Goal: Information Seeking & Learning: Compare options

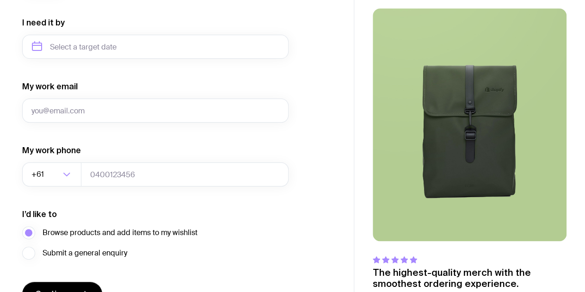
scroll to position [494, 0]
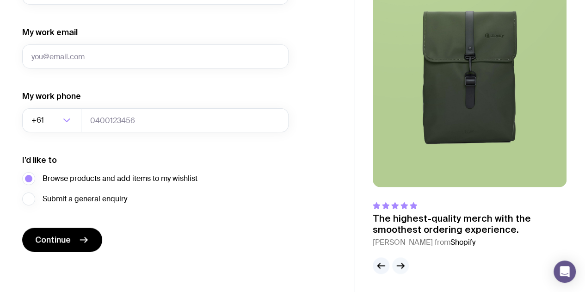
click at [399, 267] on icon "button" at bounding box center [400, 265] width 11 height 11
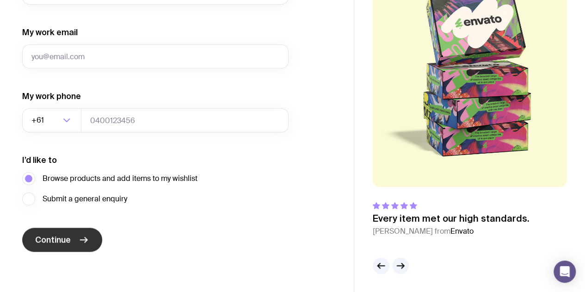
click at [65, 244] on span "Continue" at bounding box center [53, 239] width 36 height 11
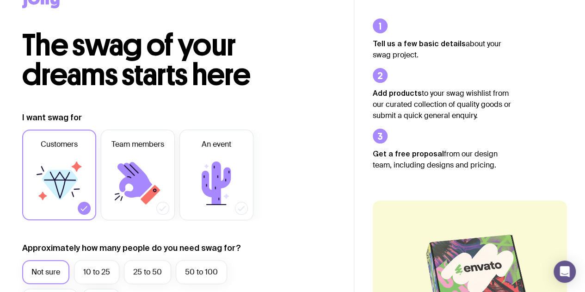
scroll to position [0, 0]
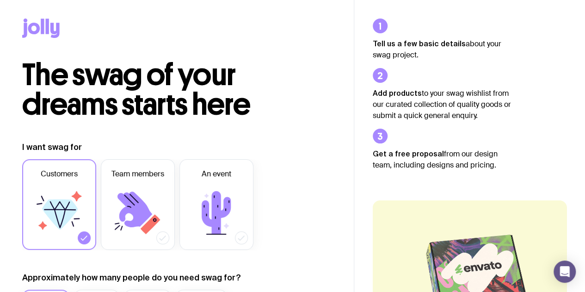
click at [43, 21] on icon at bounding box center [42, 26] width 3 height 15
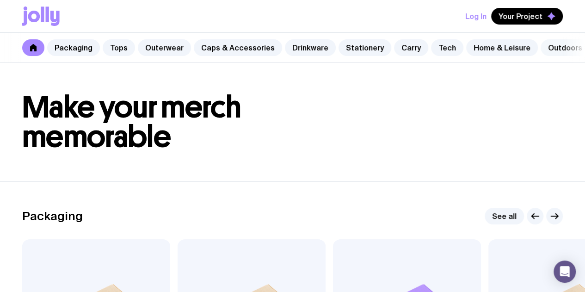
click at [554, 49] on link "Outdoors" at bounding box center [565, 47] width 49 height 17
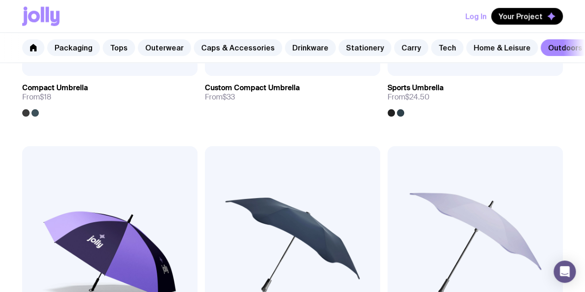
scroll to position [417, 0]
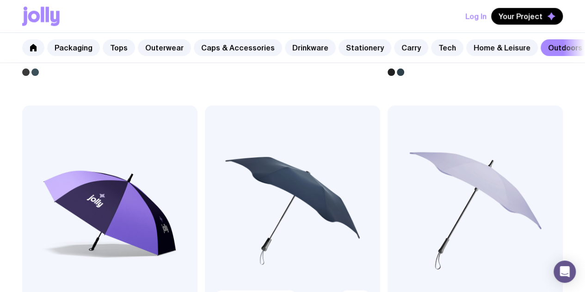
click at [205, 147] on img at bounding box center [292, 211] width 175 height 211
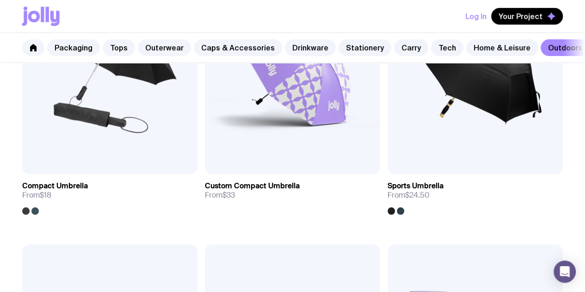
scroll to position [231, 0]
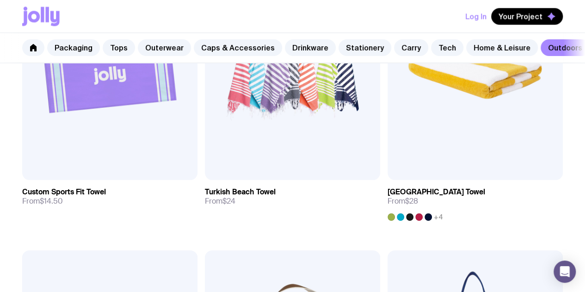
scroll to position [879, 0]
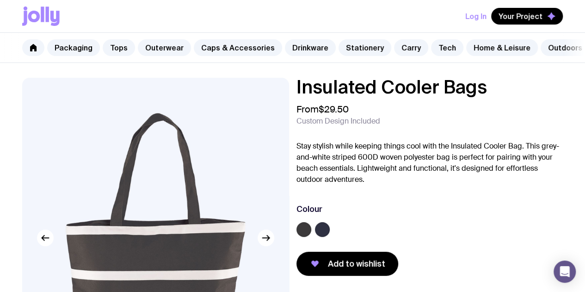
scroll to position [46, 0]
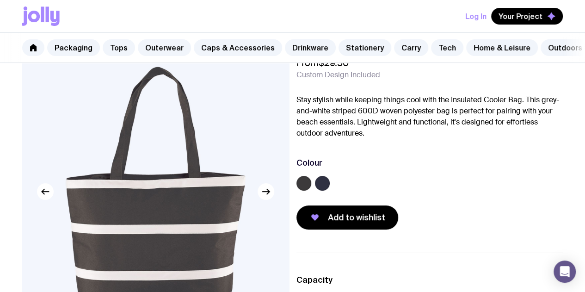
drag, startPoint x: 316, startPoint y: 190, endPoint x: 336, endPoint y: 190, distance: 19.9
click at [311, 190] on label at bounding box center [304, 183] width 15 height 15
click at [0, 0] on input "radio" at bounding box center [0, 0] width 0 height 0
click at [330, 191] on label at bounding box center [322, 183] width 15 height 15
click at [0, 0] on input "radio" at bounding box center [0, 0] width 0 height 0
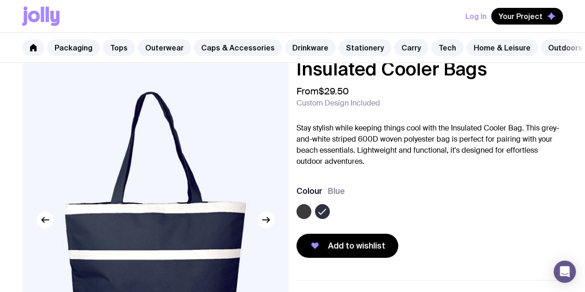
scroll to position [0, 0]
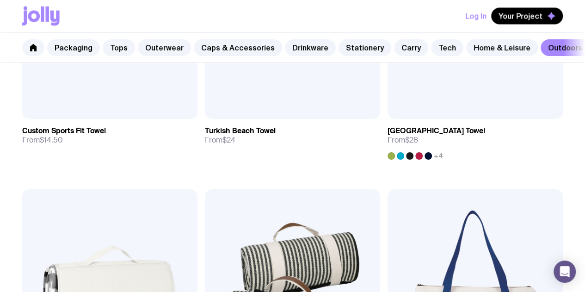
scroll to position [915, 0]
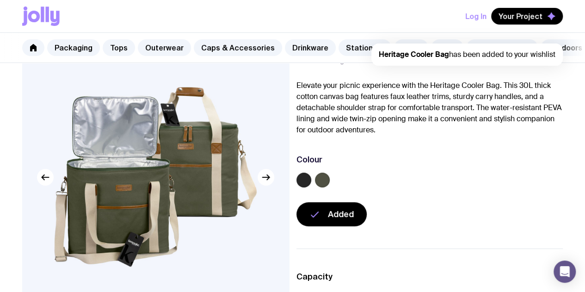
scroll to position [93, 0]
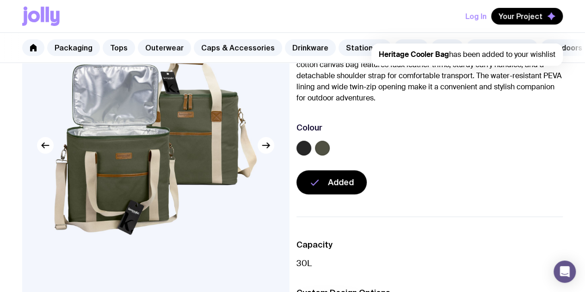
click at [311, 153] on label at bounding box center [304, 148] width 15 height 15
click at [0, 0] on input "radio" at bounding box center [0, 0] width 0 height 0
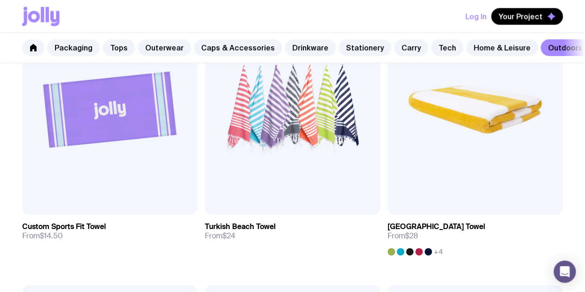
scroll to position [684, 0]
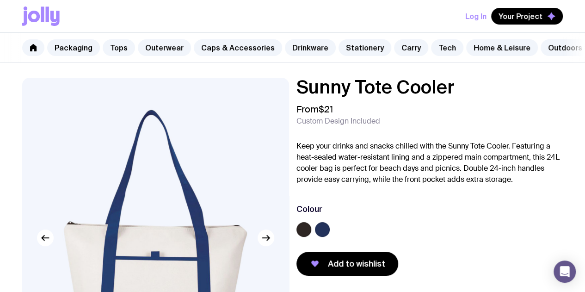
scroll to position [93, 0]
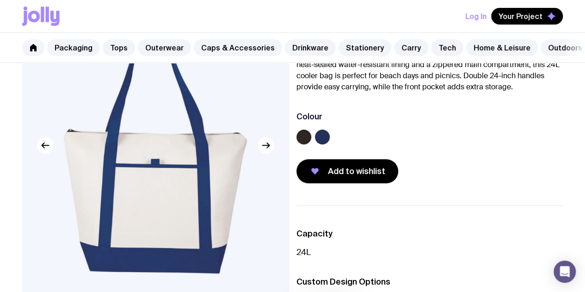
click at [311, 144] on label at bounding box center [304, 137] width 15 height 15
click at [0, 0] on input "radio" at bounding box center [0, 0] width 0 height 0
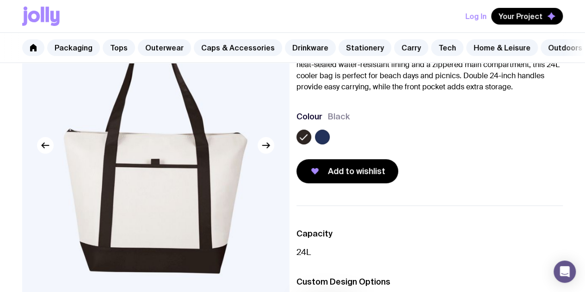
click at [330, 144] on label at bounding box center [322, 137] width 15 height 15
click at [0, 0] on input "radio" at bounding box center [0, 0] width 0 height 0
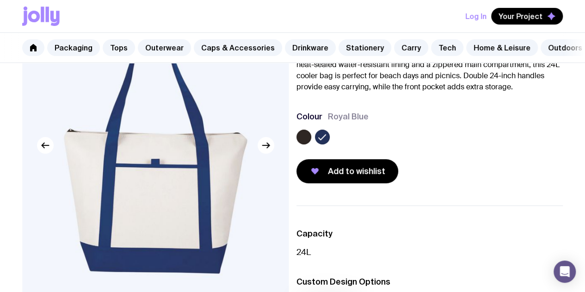
click at [311, 144] on label at bounding box center [304, 137] width 15 height 15
click at [0, 0] on input "radio" at bounding box center [0, 0] width 0 height 0
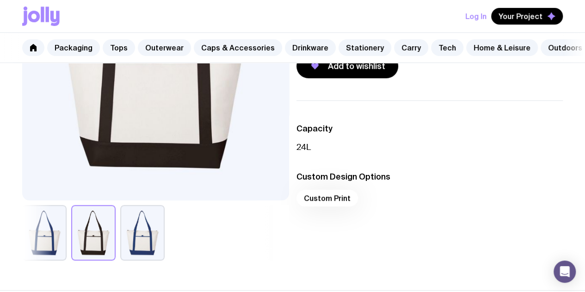
scroll to position [278, 0]
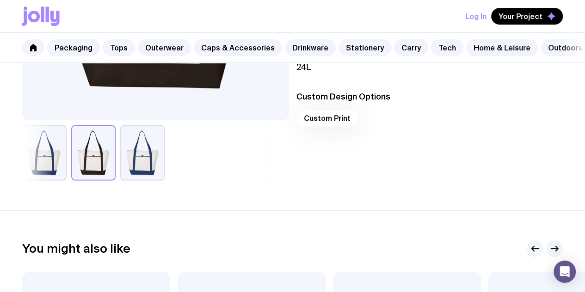
click at [159, 174] on button "button" at bounding box center [142, 153] width 44 height 56
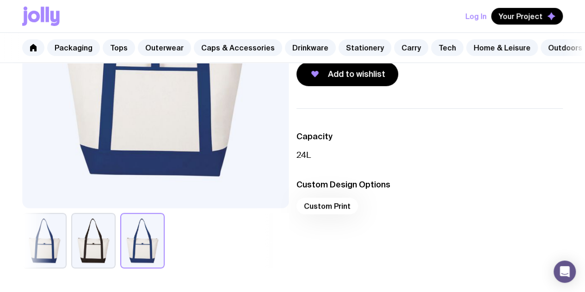
scroll to position [139, 0]
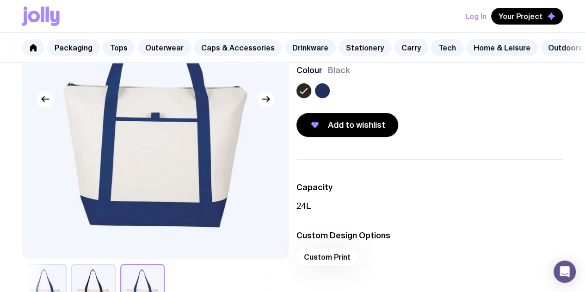
click at [49, 282] on button "button" at bounding box center [44, 292] width 44 height 56
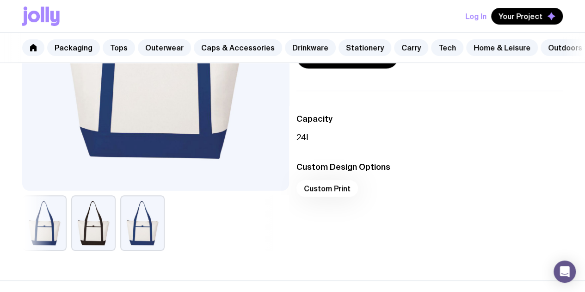
scroll to position [231, 0]
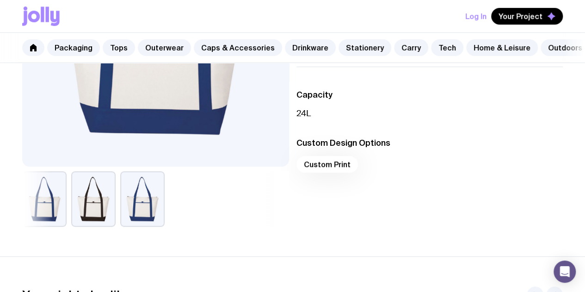
click at [60, 210] on button "button" at bounding box center [44, 199] width 44 height 56
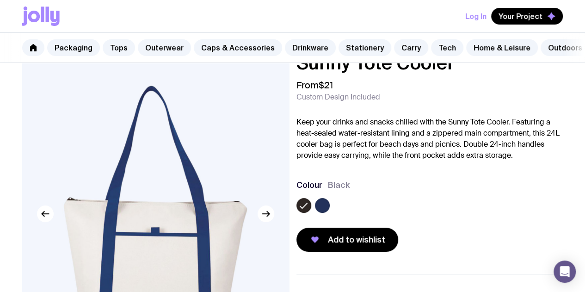
scroll to position [0, 0]
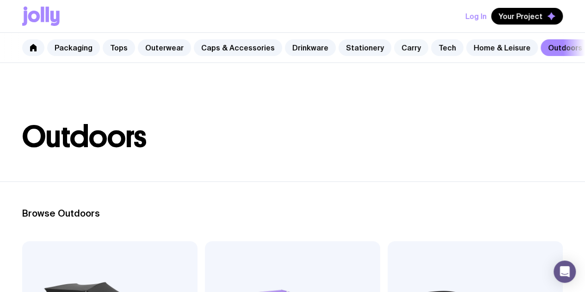
click at [398, 50] on link "Carry" at bounding box center [411, 47] width 34 height 17
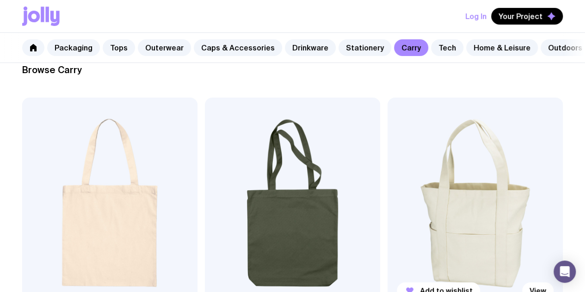
scroll to position [185, 0]
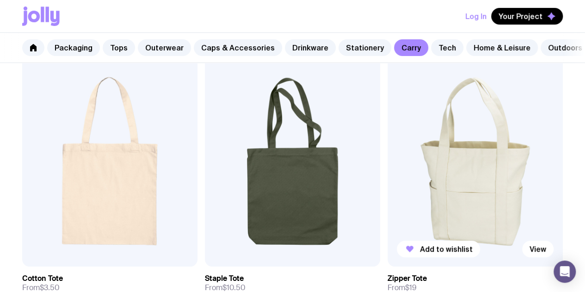
click at [388, 154] on img at bounding box center [475, 161] width 175 height 211
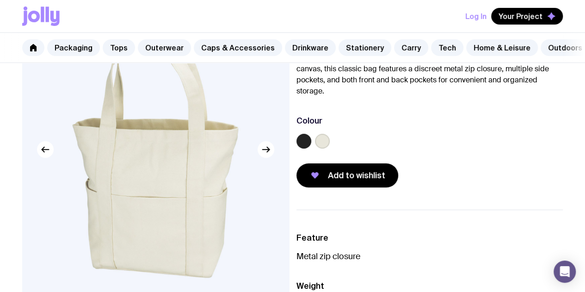
scroll to position [93, 0]
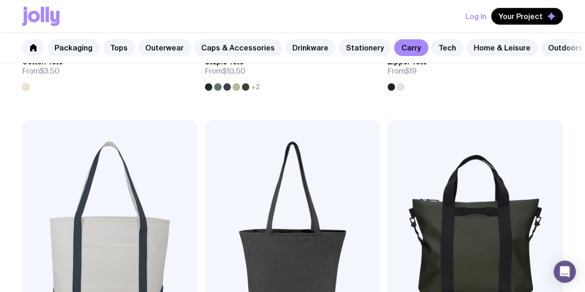
scroll to position [417, 0]
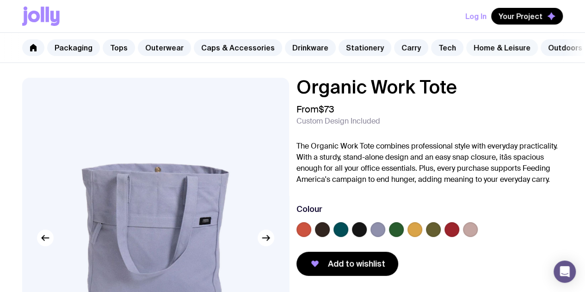
click at [486, 50] on link "Home & Leisure" at bounding box center [502, 47] width 72 height 17
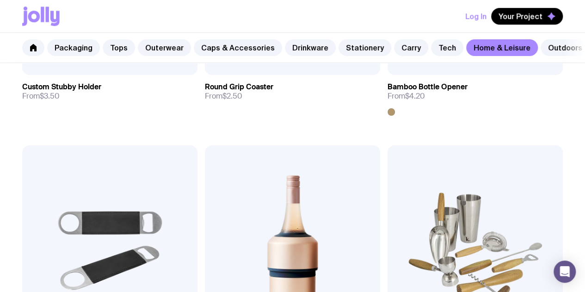
scroll to position [463, 0]
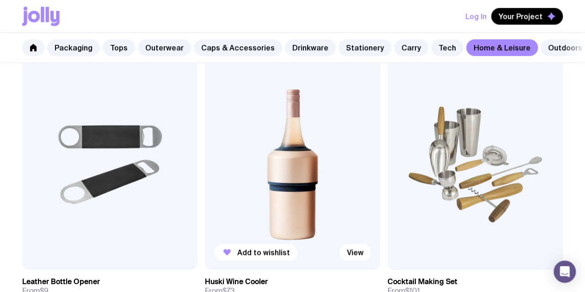
click at [205, 114] on img at bounding box center [292, 164] width 175 height 211
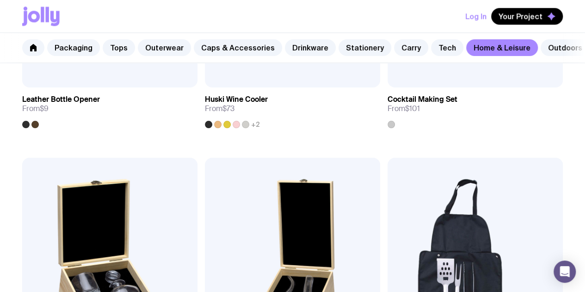
scroll to position [648, 0]
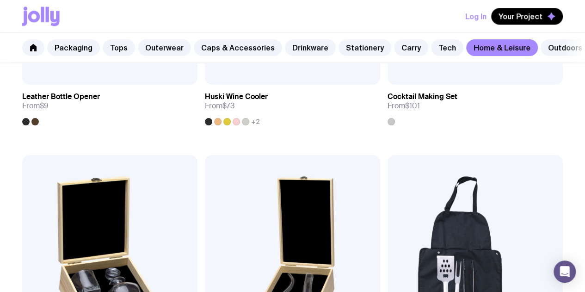
click at [388, 155] on img at bounding box center [475, 260] width 175 height 211
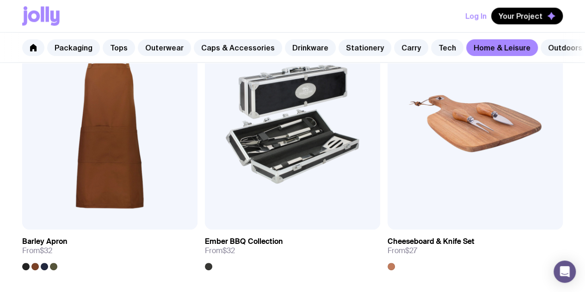
scroll to position [1077, 0]
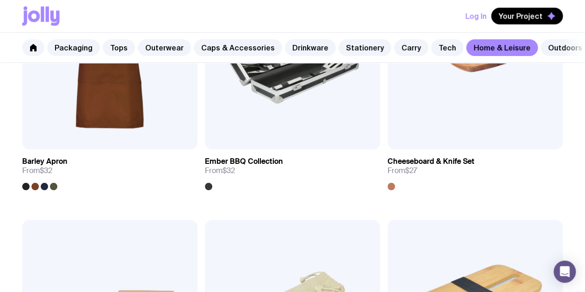
scroll to position [1100, 0]
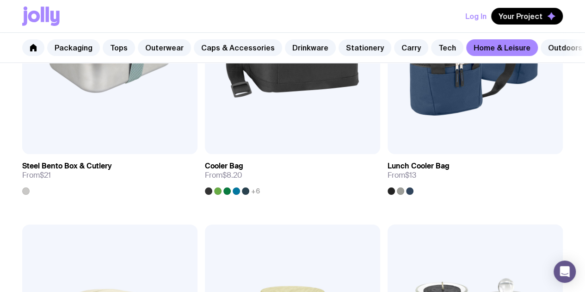
scroll to position [1794, 0]
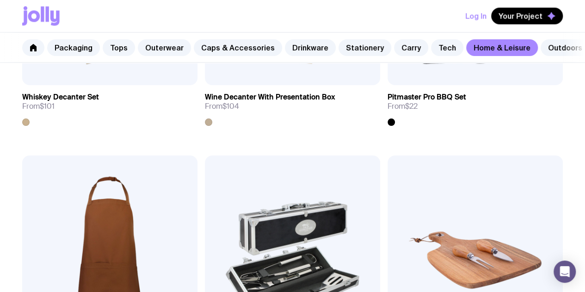
scroll to position [835, 0]
